Goal: Check status: Check status

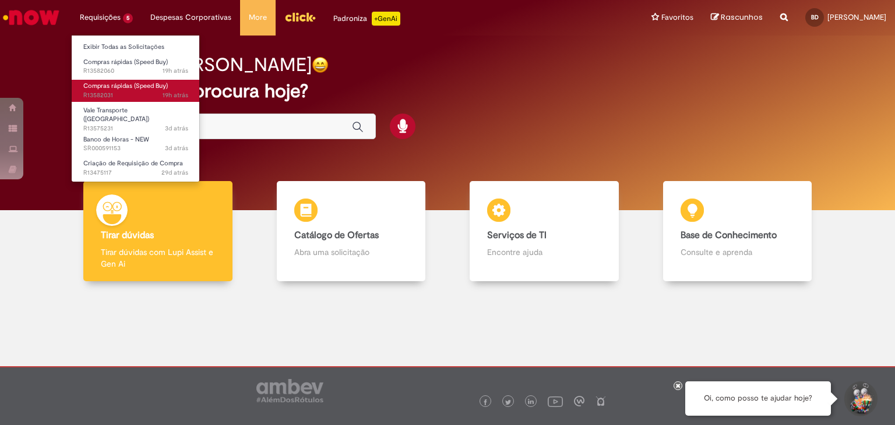
click at [154, 83] on span "Compras rápidas (Speed Buy)" at bounding box center [125, 86] width 85 height 9
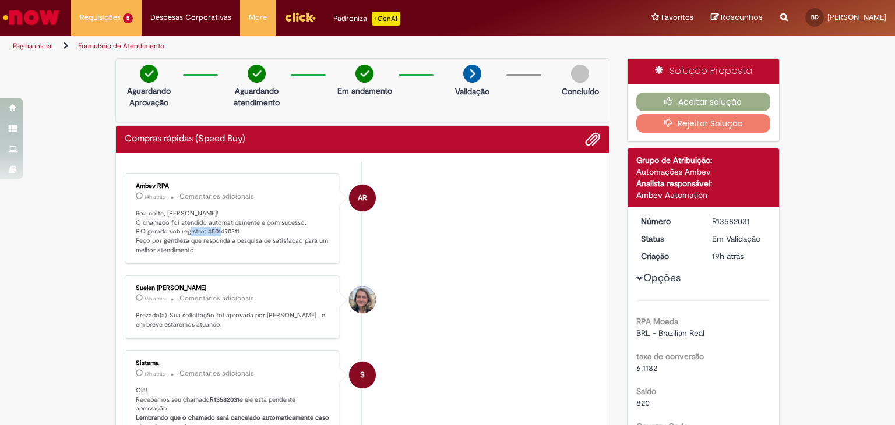
drag, startPoint x: 200, startPoint y: 230, endPoint x: 233, endPoint y: 230, distance: 32.6
click at [233, 230] on p "Boa noite, [PERSON_NAME]! O chamado foi atendido automaticamente e com sucesso.…" at bounding box center [233, 232] width 194 height 46
copy p "4501490311."
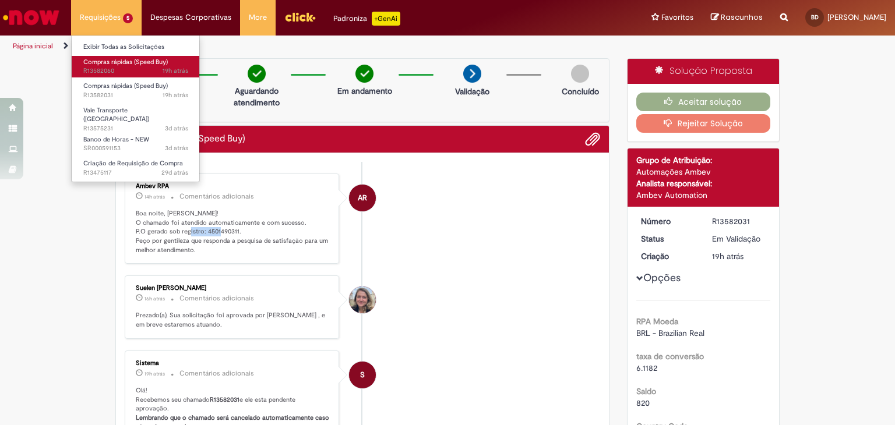
click at [143, 59] on span "Compras rápidas (Speed Buy)" at bounding box center [125, 62] width 85 height 9
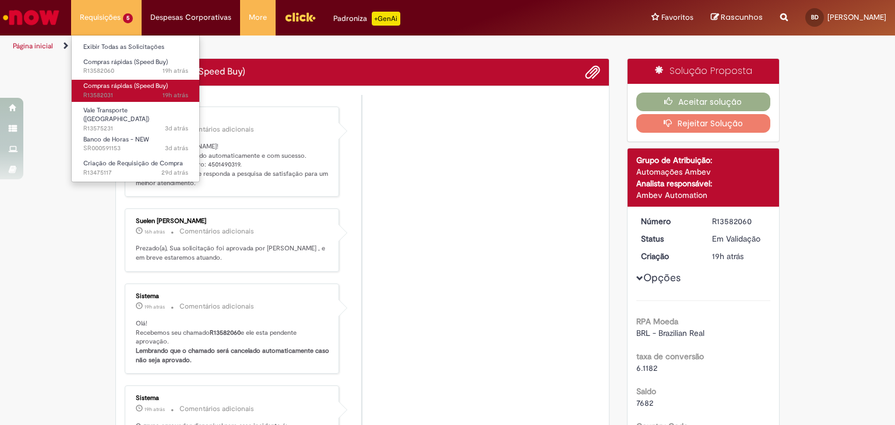
click at [150, 88] on span "Compras rápidas (Speed Buy)" at bounding box center [125, 86] width 85 height 9
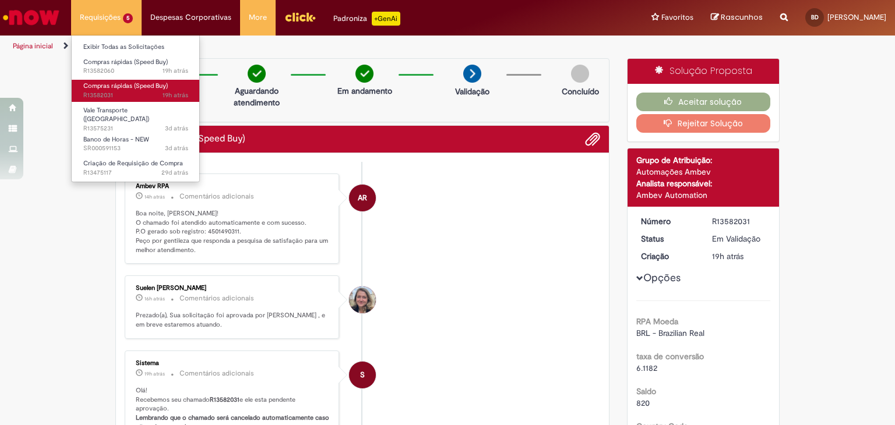
click at [142, 86] on span "Compras rápidas (Speed Buy)" at bounding box center [125, 86] width 85 height 9
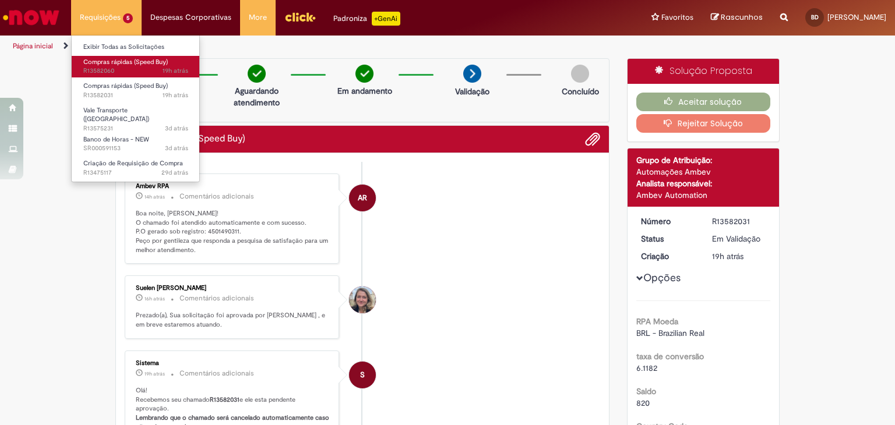
click at [136, 76] on link "Compras rápidas (Speed Buy) 19h atrás 19 horas atrás R13582060" at bounding box center [136, 67] width 128 height 22
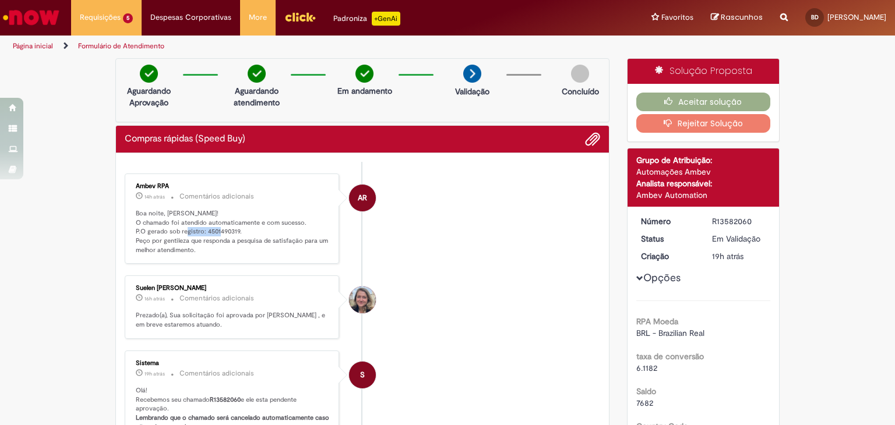
drag, startPoint x: 199, startPoint y: 231, endPoint x: 235, endPoint y: 231, distance: 36.1
click at [235, 231] on p "Boa noite, [PERSON_NAME]! O chamado foi atendido automaticamente e com sucesso.…" at bounding box center [233, 232] width 194 height 46
copy p "4501490319."
click at [512, 380] on li "S Sistema 19h atrás 19 horas atrás Comentários adicionais Olá! Recebemos seu ch…" at bounding box center [363, 396] width 476 height 91
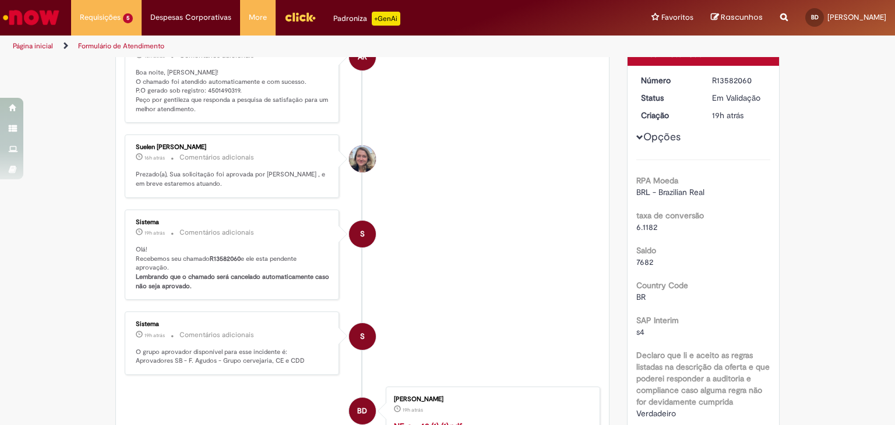
scroll to position [140, 0]
